Goal: Information Seeking & Learning: Check status

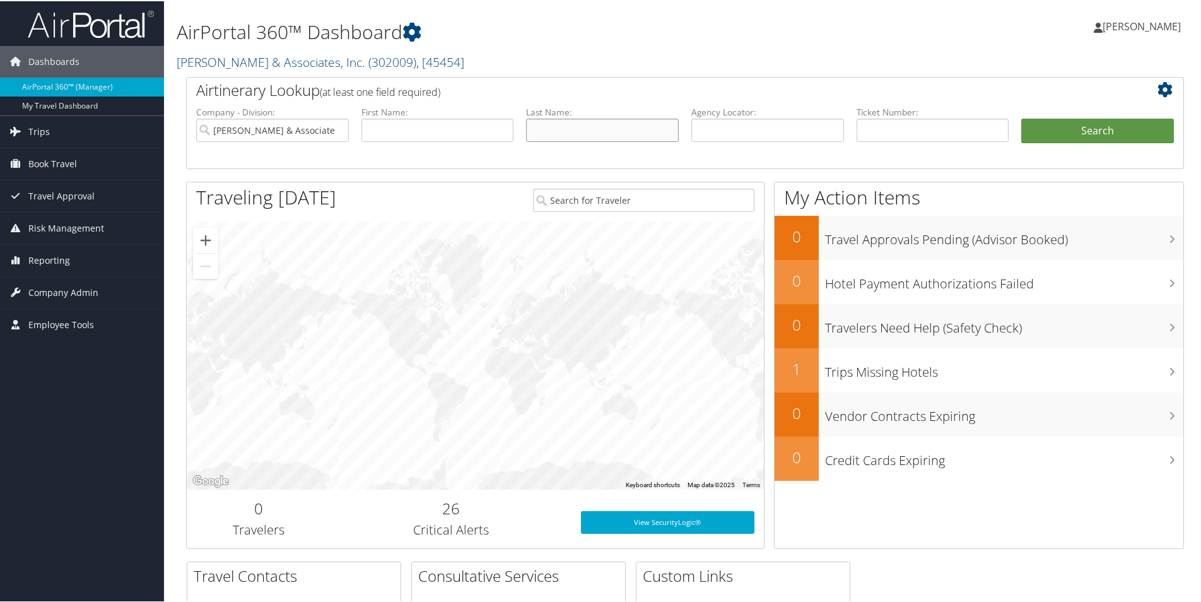
click at [594, 127] on input "text" at bounding box center [602, 128] width 153 height 23
type input "[PERSON_NAME]"
click at [1107, 131] on button "Search" at bounding box center [1098, 129] width 153 height 25
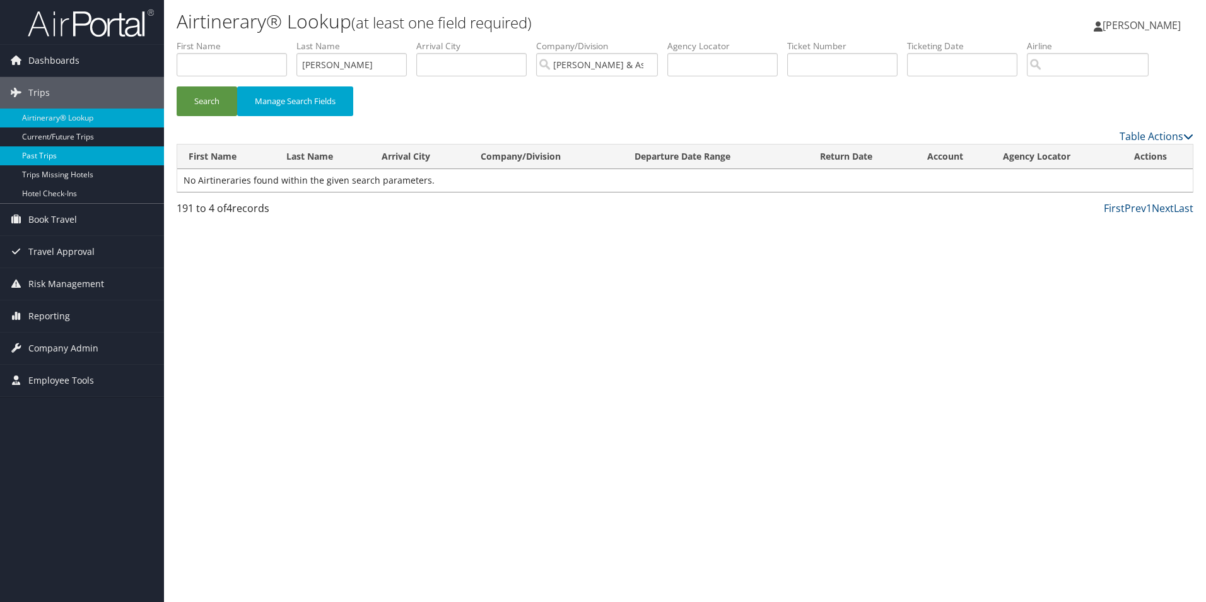
click at [49, 160] on link "Past Trips" at bounding box center [82, 155] width 164 height 19
